Goal: Find specific page/section: Find specific page/section

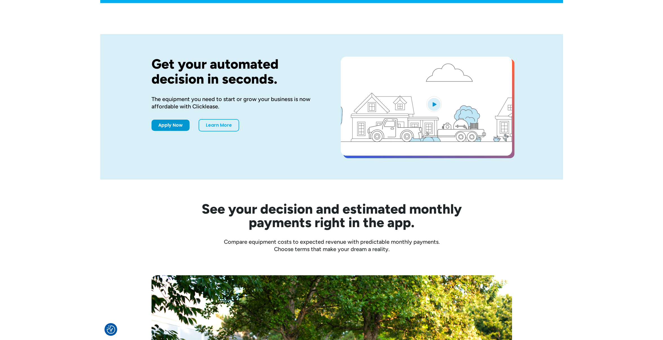
scroll to position [329, 0]
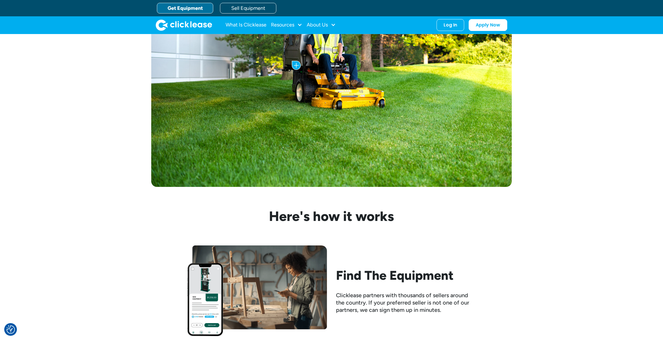
click at [462, 101] on div "Cost of the Trailer: $5,799.00 Monthly Payment: as low as $200 /mo with Clickle…" at bounding box center [331, 66] width 663 height 285
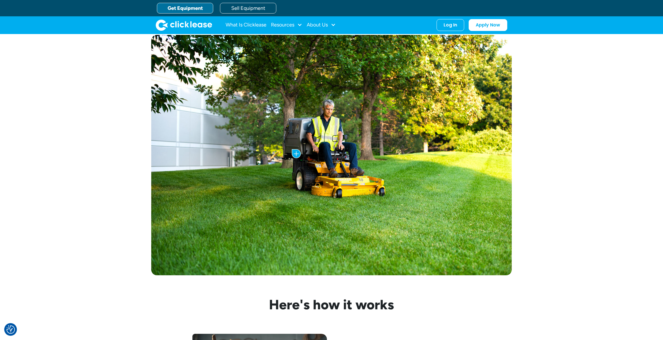
scroll to position [0, 0]
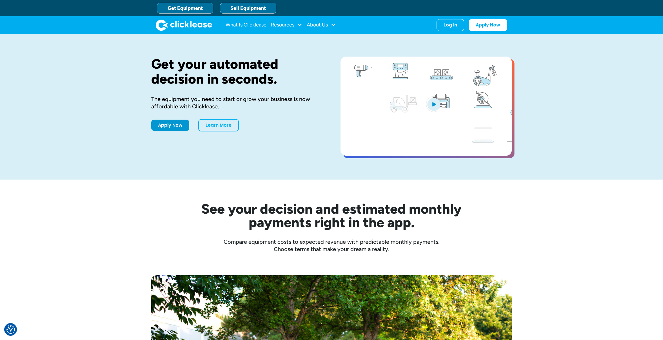
click at [243, 10] on link "Sell Equipment" at bounding box center [248, 8] width 56 height 11
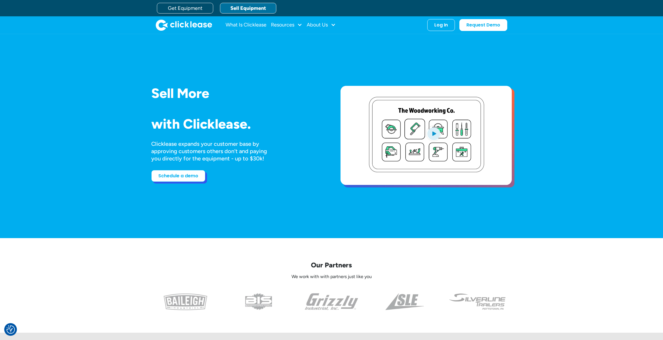
click at [175, 178] on link "Schedule a demo" at bounding box center [178, 176] width 54 height 12
